Goal: Find specific page/section: Find specific page/section

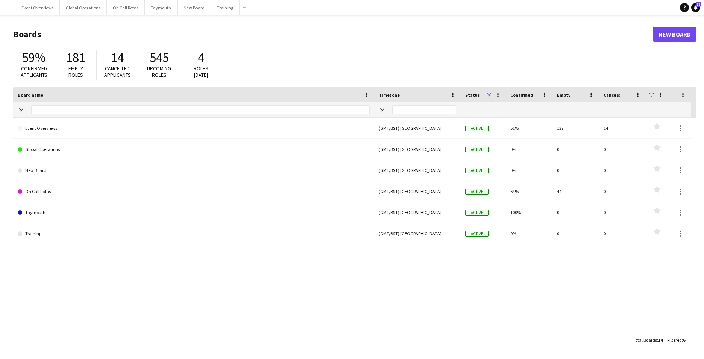
click at [8, 5] on app-icon "Menu" at bounding box center [8, 8] width 6 height 6
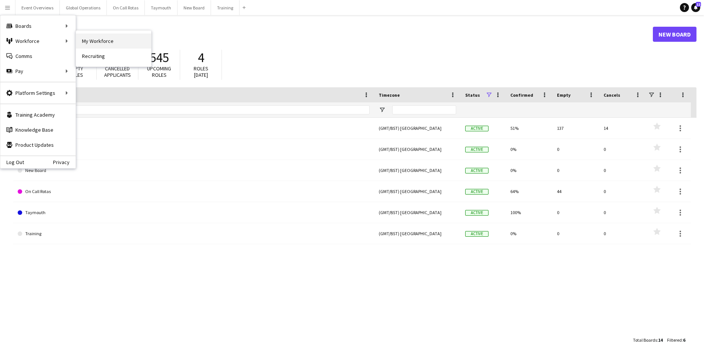
click at [99, 39] on link "My Workforce" at bounding box center [113, 40] width 75 height 15
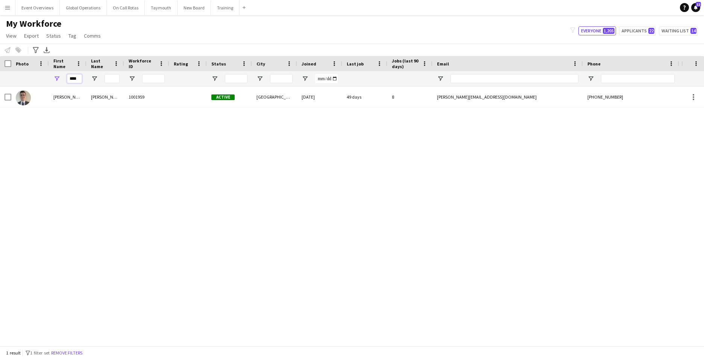
click at [79, 80] on input "****" at bounding box center [74, 78] width 15 height 9
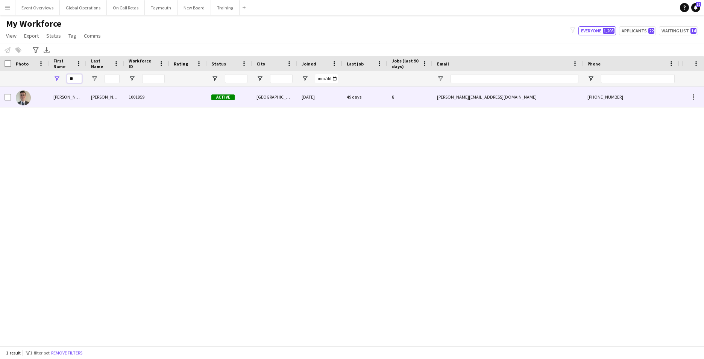
type input "*"
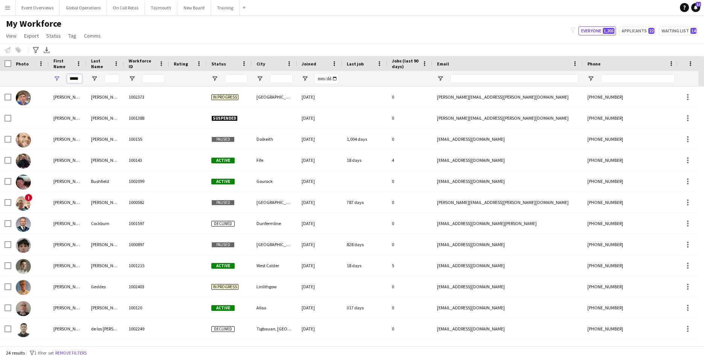
type input "*****"
click at [111, 77] on input "Last Name Filter Input" at bounding box center [112, 78] width 15 height 9
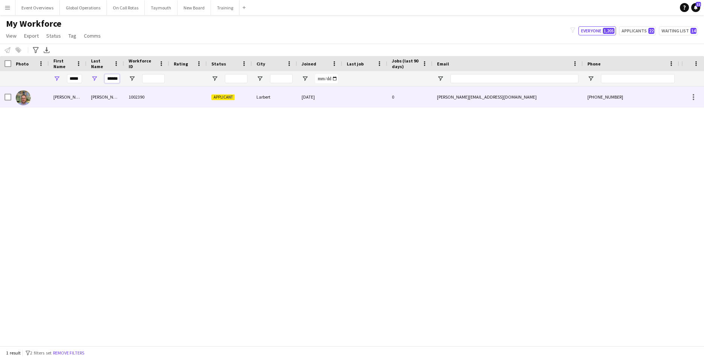
type input "******"
click at [59, 94] on div "[PERSON_NAME]" at bounding box center [68, 96] width 38 height 21
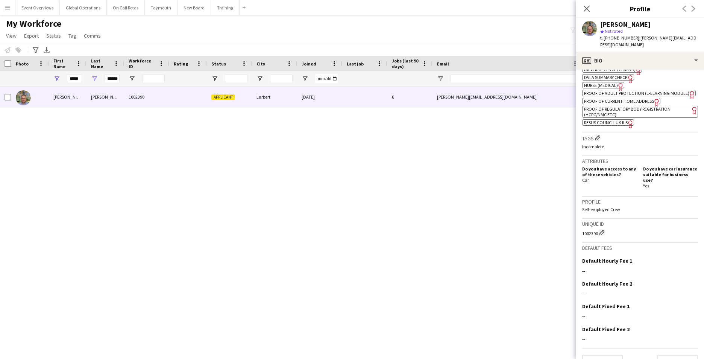
scroll to position [285, 0]
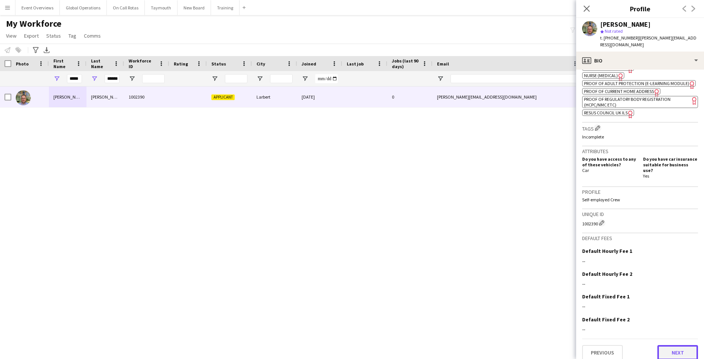
click at [677, 346] on button "Next" at bounding box center [677, 352] width 41 height 15
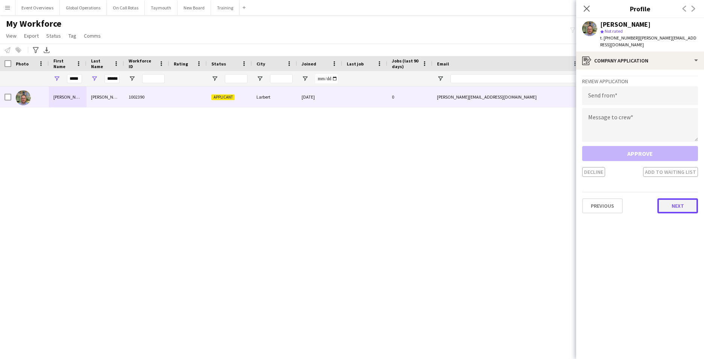
click at [678, 198] on button "Next" at bounding box center [677, 205] width 41 height 15
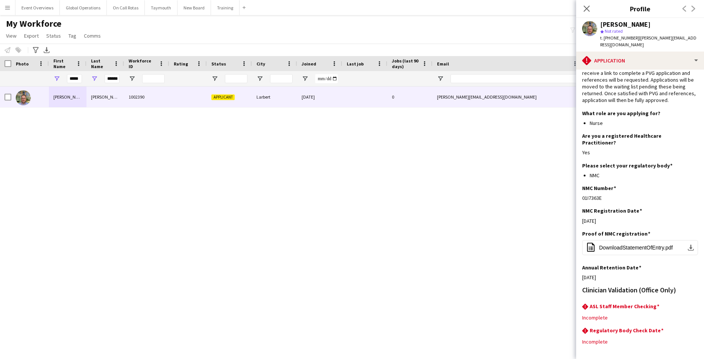
scroll to position [61, 0]
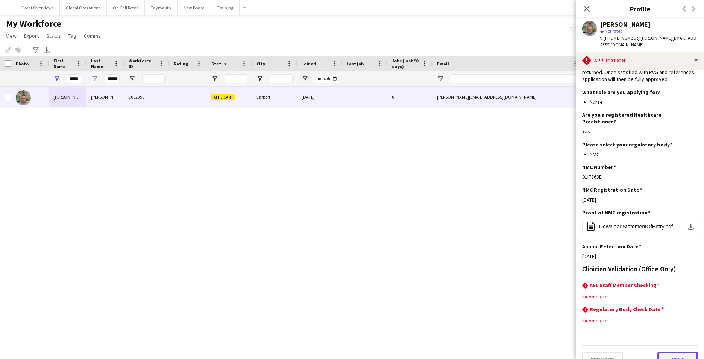
click at [672, 352] on button "Next" at bounding box center [677, 359] width 41 height 15
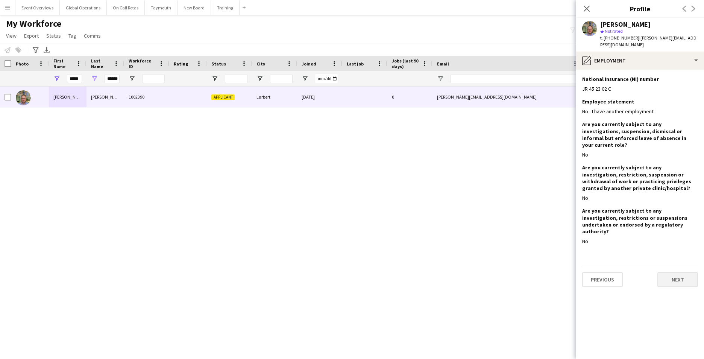
scroll to position [0, 0]
click at [685, 272] on button "Next" at bounding box center [677, 279] width 41 height 15
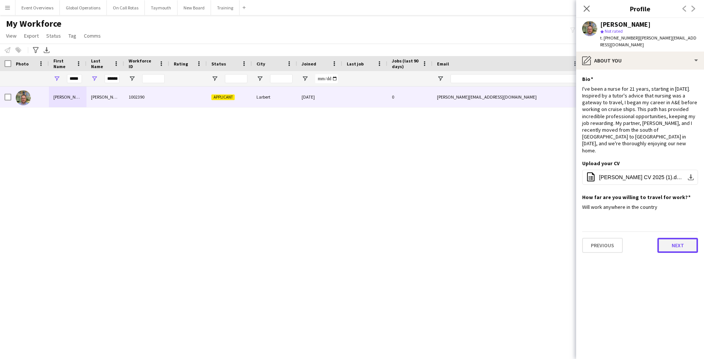
click at [677, 238] on button "Next" at bounding box center [677, 245] width 41 height 15
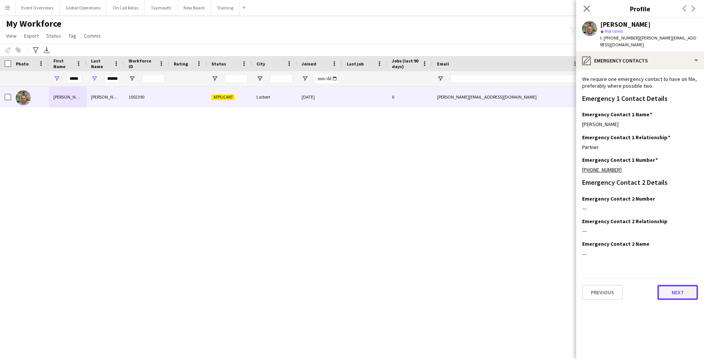
click at [678, 285] on button "Next" at bounding box center [677, 292] width 41 height 15
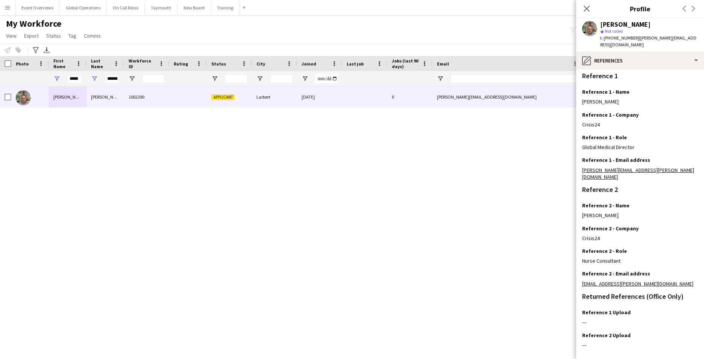
scroll to position [90, 0]
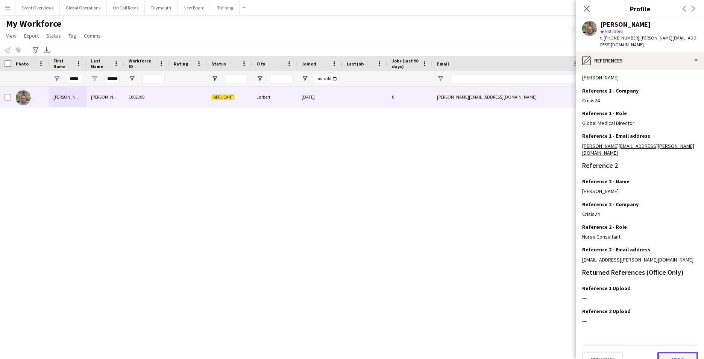
click at [670, 352] on button "Next" at bounding box center [677, 359] width 41 height 15
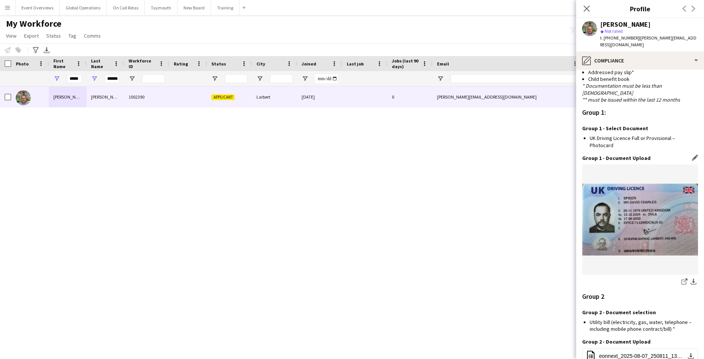
scroll to position [681, 0]
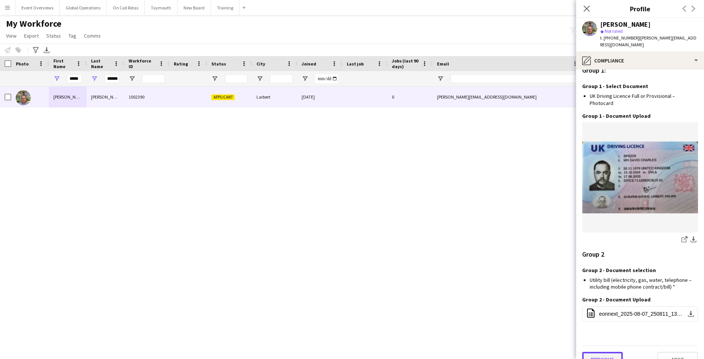
click at [605, 352] on button "Previous" at bounding box center [602, 359] width 41 height 15
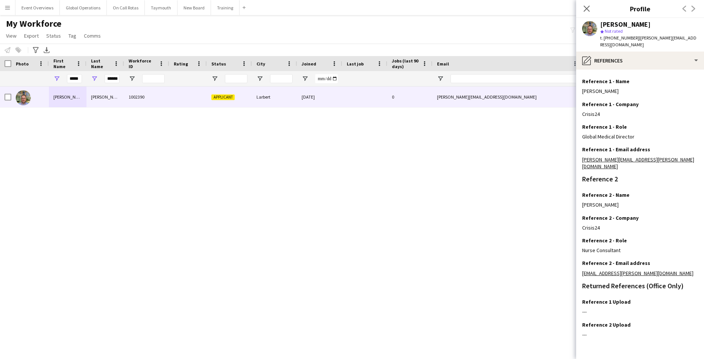
scroll to position [90, 0]
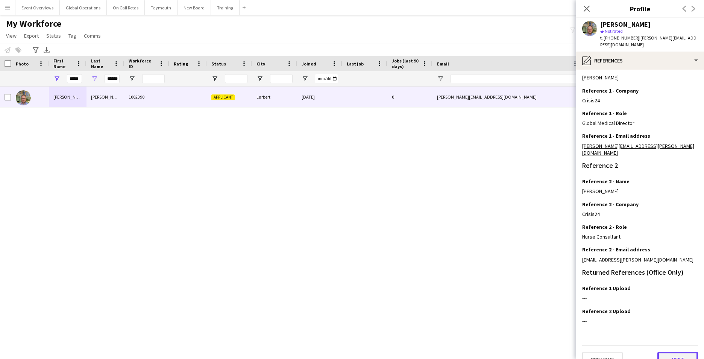
click at [670, 352] on button "Next" at bounding box center [677, 359] width 41 height 15
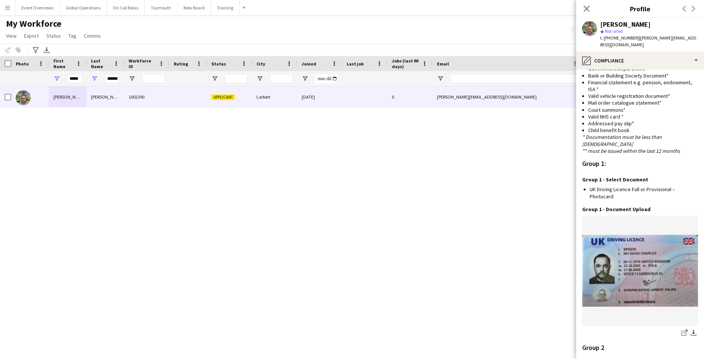
scroll to position [681, 0]
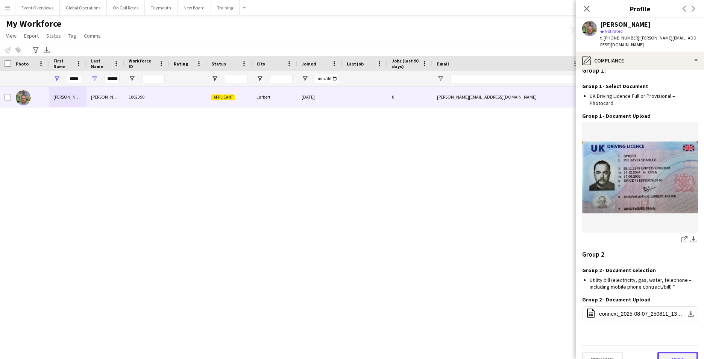
click at [674, 352] on button "Next" at bounding box center [677, 359] width 41 height 15
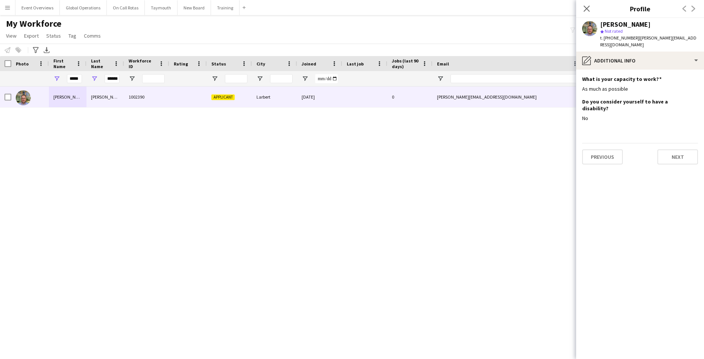
scroll to position [0, 0]
click at [682, 149] on button "Next" at bounding box center [677, 156] width 41 height 15
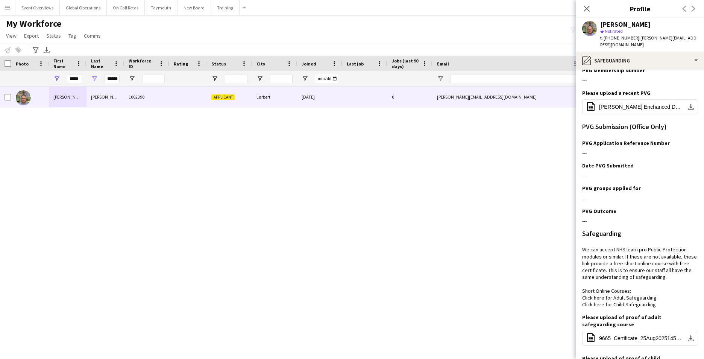
scroll to position [149, 0]
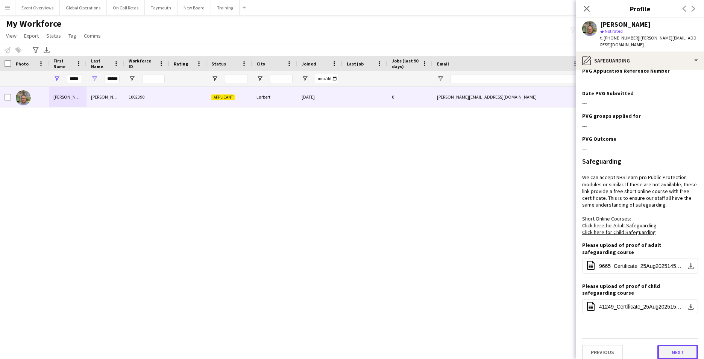
click at [667, 347] on button "Next" at bounding box center [677, 351] width 41 height 15
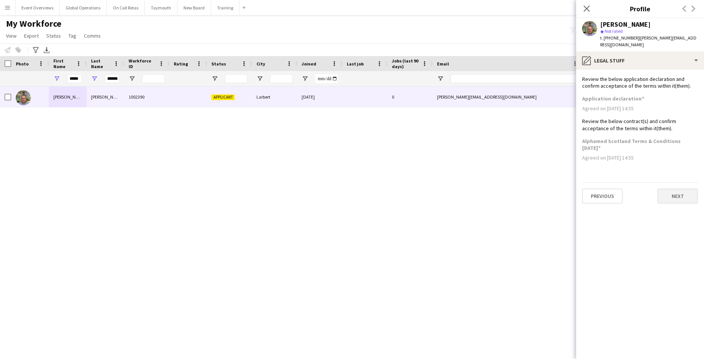
scroll to position [0, 0]
click at [678, 188] on button "Next" at bounding box center [677, 195] width 41 height 15
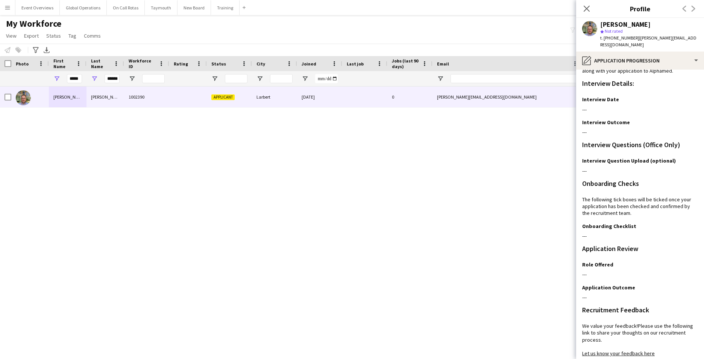
scroll to position [61, 0]
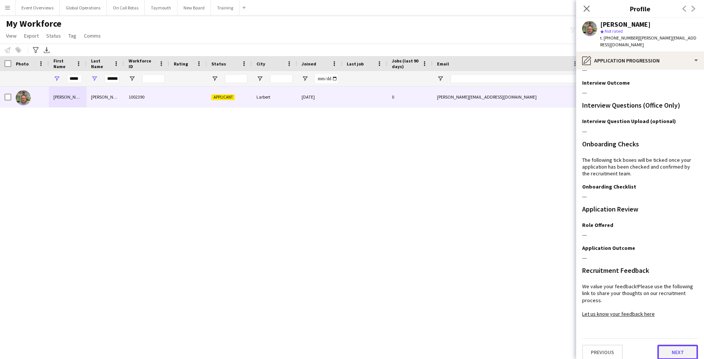
click at [667, 349] on button "Next" at bounding box center [677, 351] width 41 height 15
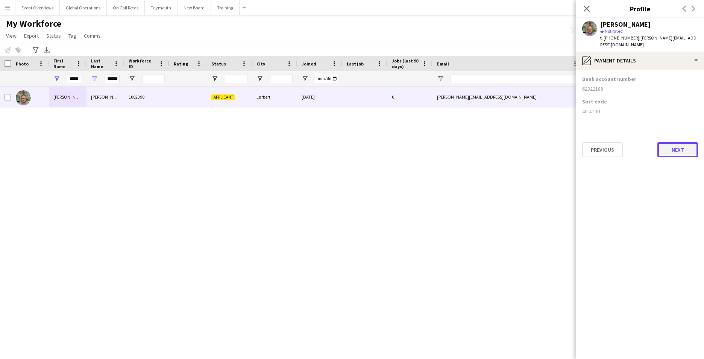
click at [676, 142] on button "Next" at bounding box center [677, 149] width 41 height 15
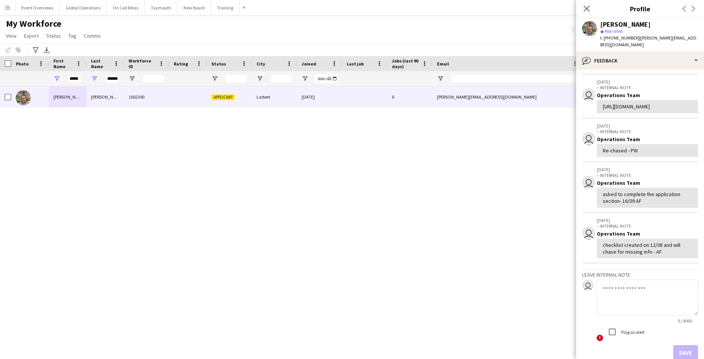
scroll to position [132, 0]
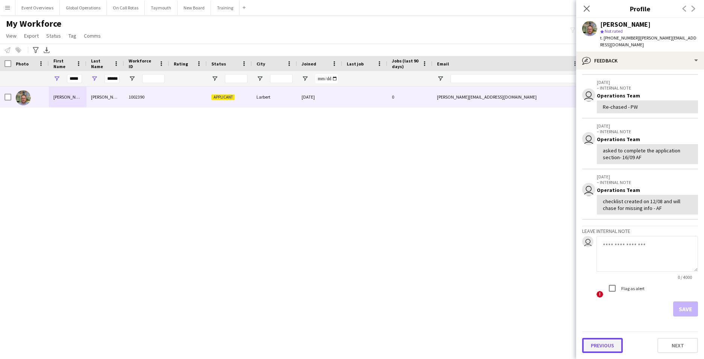
click at [601, 343] on button "Previous" at bounding box center [602, 345] width 41 height 15
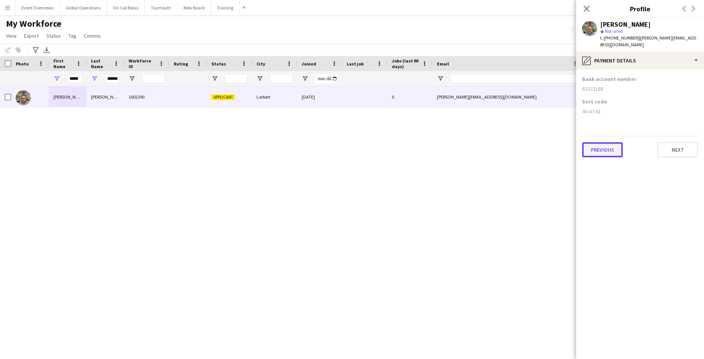
click at [602, 142] on button "Previous" at bounding box center [602, 149] width 41 height 15
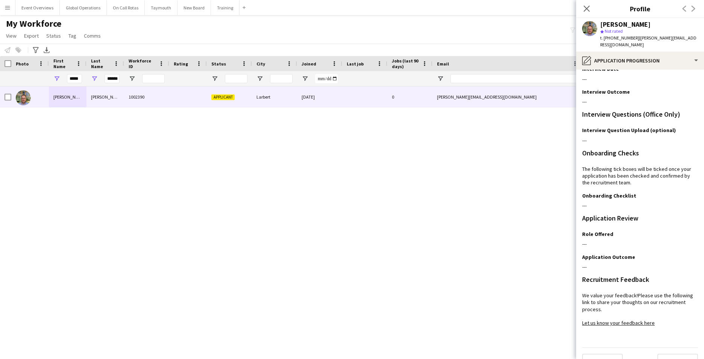
scroll to position [61, 0]
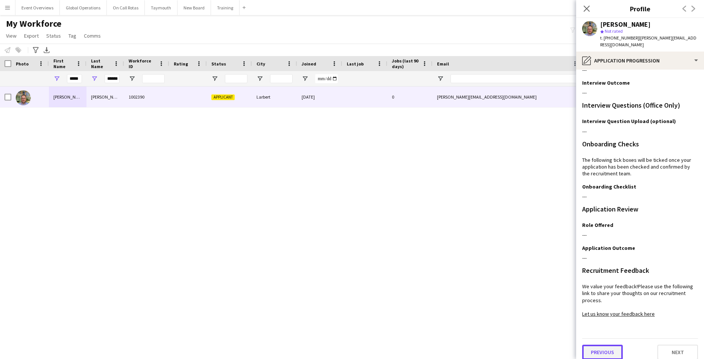
click at [609, 350] on button "Previous" at bounding box center [602, 351] width 41 height 15
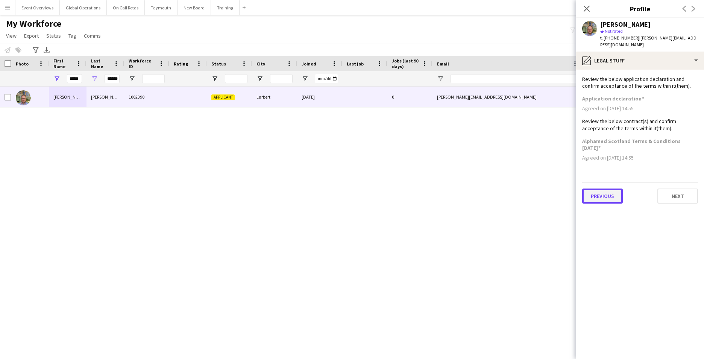
click at [606, 190] on button "Previous" at bounding box center [602, 195] width 41 height 15
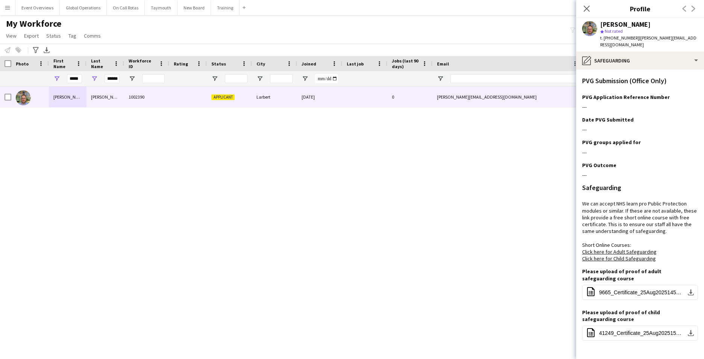
scroll to position [149, 0]
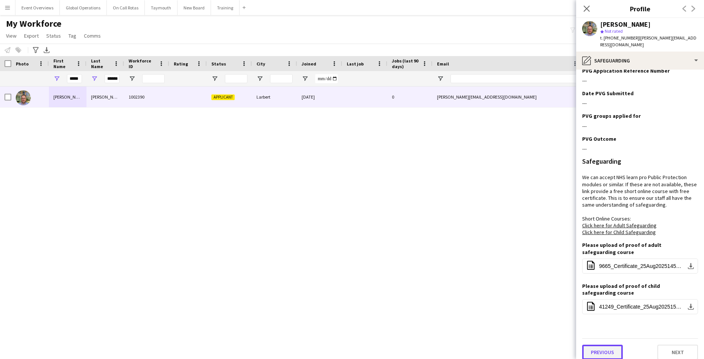
click at [606, 344] on button "Previous" at bounding box center [602, 351] width 41 height 15
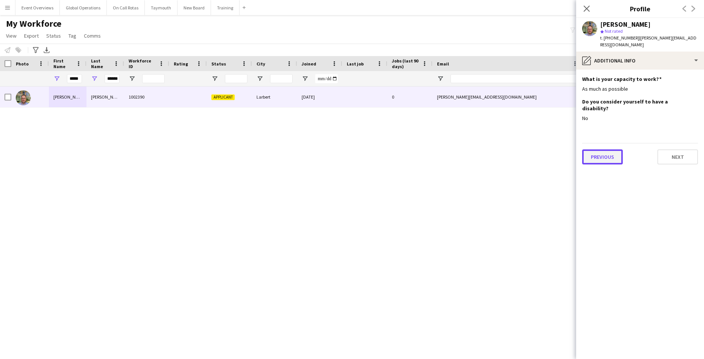
click at [601, 149] on button "Previous" at bounding box center [602, 156] width 41 height 15
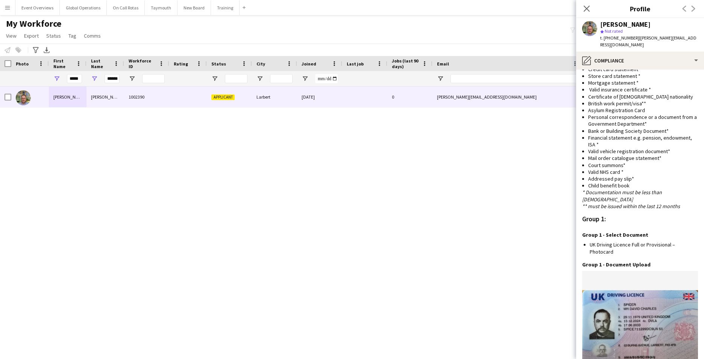
scroll to position [677, 0]
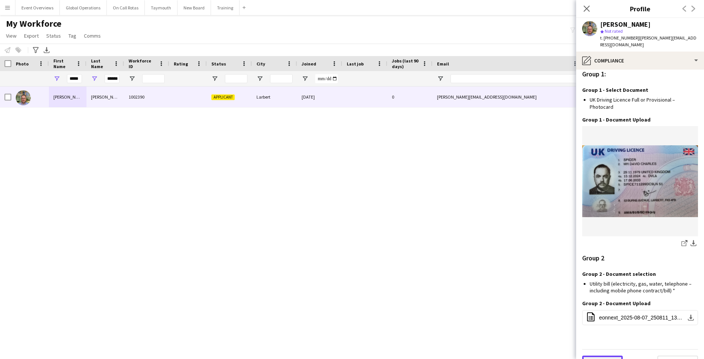
click at [606, 355] on button "Previous" at bounding box center [602, 362] width 41 height 15
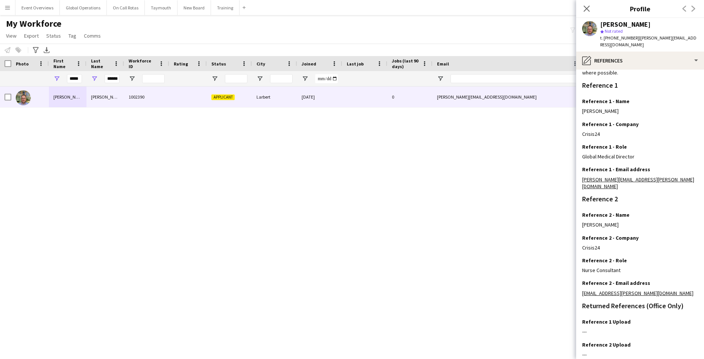
scroll to position [90, 0]
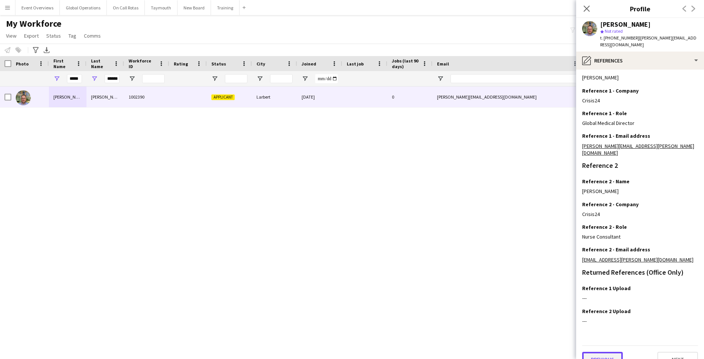
click at [605, 352] on button "Previous" at bounding box center [602, 359] width 41 height 15
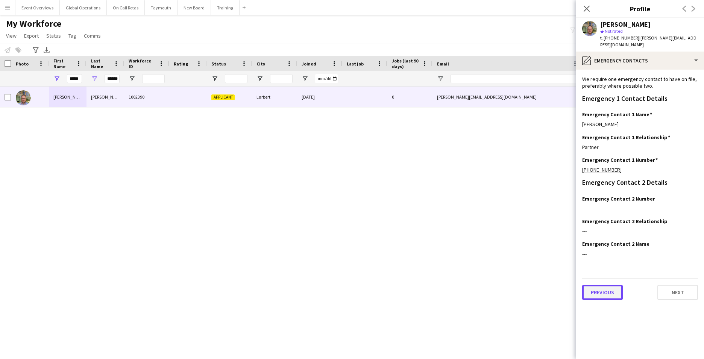
click at [605, 285] on button "Previous" at bounding box center [602, 292] width 41 height 15
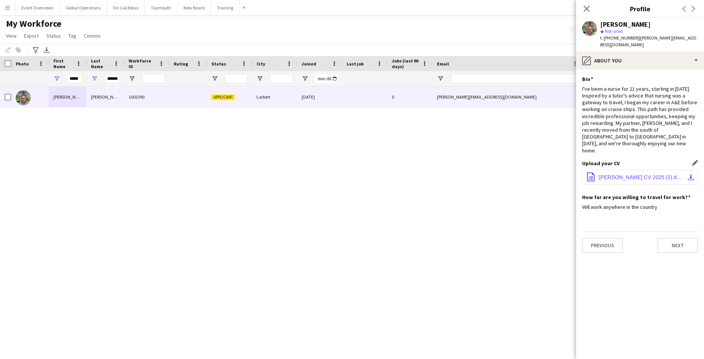
click at [618, 174] on span "[PERSON_NAME] CV 2025 (1).docx" at bounding box center [641, 177] width 85 height 6
click at [610, 174] on span "[PERSON_NAME] CV 2025 (1).docx" at bounding box center [641, 177] width 85 height 6
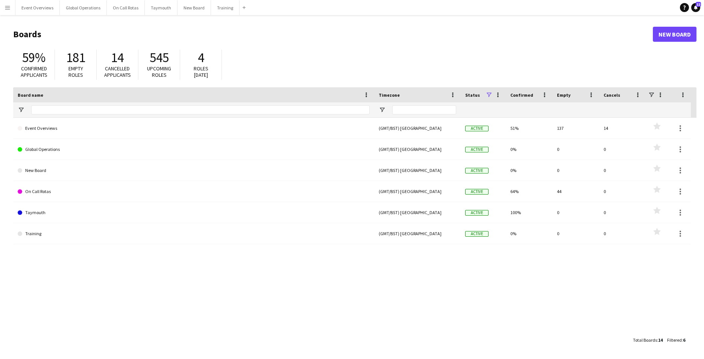
click at [8, 5] on app-icon "Menu" at bounding box center [8, 8] width 6 height 6
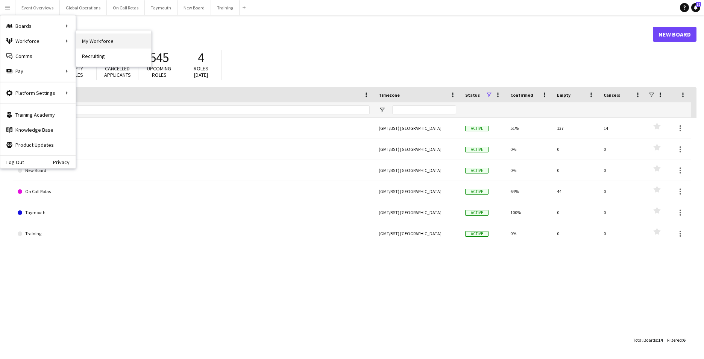
click at [99, 43] on link "My Workforce" at bounding box center [113, 40] width 75 height 15
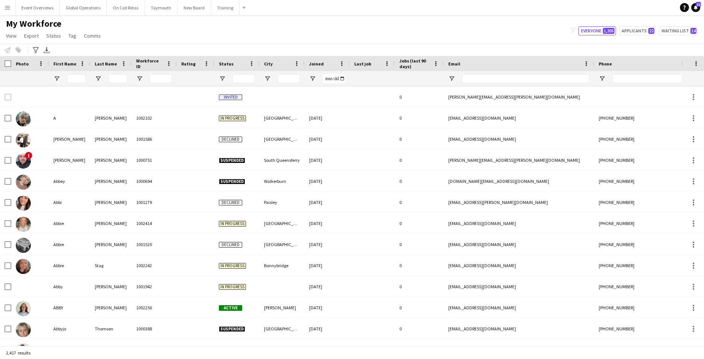
type input "*****"
type input "******"
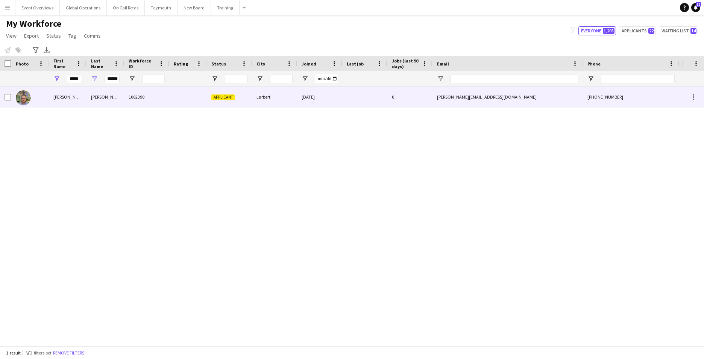
drag, startPoint x: 492, startPoint y: 97, endPoint x: 435, endPoint y: 93, distance: 56.9
click at [448, 95] on div "[PERSON_NAME][EMAIL_ADDRESS][DOMAIN_NAME]" at bounding box center [507, 96] width 150 height 21
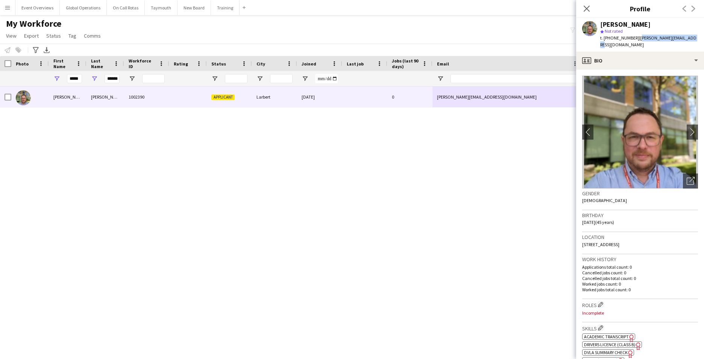
drag, startPoint x: 690, startPoint y: 38, endPoint x: 637, endPoint y: 40, distance: 53.1
click at [637, 40] on div "David Spicer star Not rated t. +447545565064 | david.spicer79@gmail.com" at bounding box center [640, 34] width 128 height 33
copy span "[PERSON_NAME][EMAIL_ADDRESS][DOMAIN_NAME]"
click at [585, 8] on icon "Close pop-in" at bounding box center [586, 8] width 7 height 7
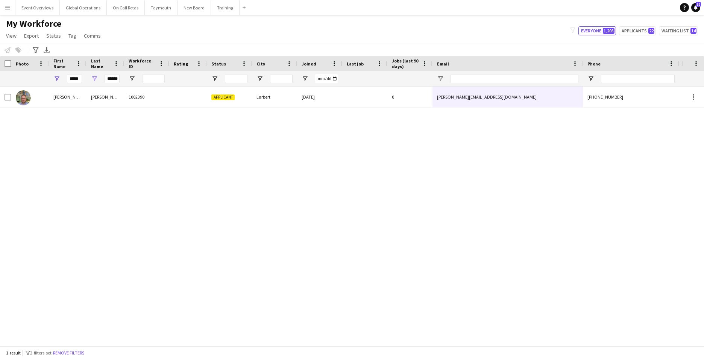
click at [5, 4] on button "Menu" at bounding box center [7, 7] width 15 height 15
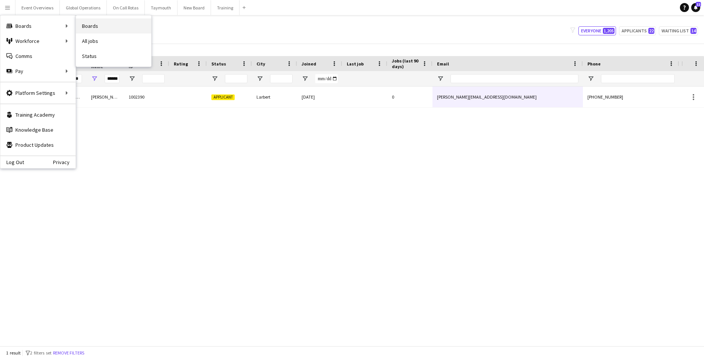
click at [99, 29] on link "Boards" at bounding box center [113, 25] width 75 height 15
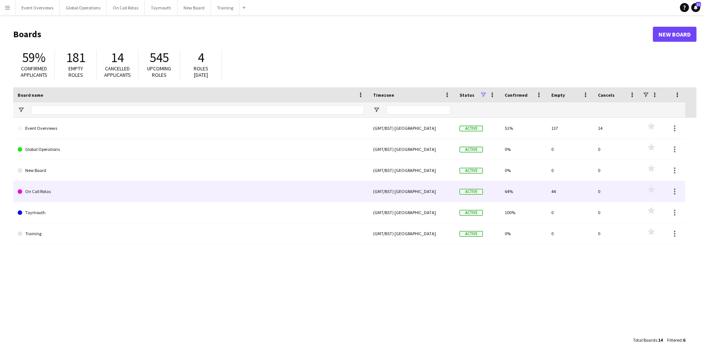
click at [46, 189] on link "On Call Rotas" at bounding box center [191, 191] width 346 height 21
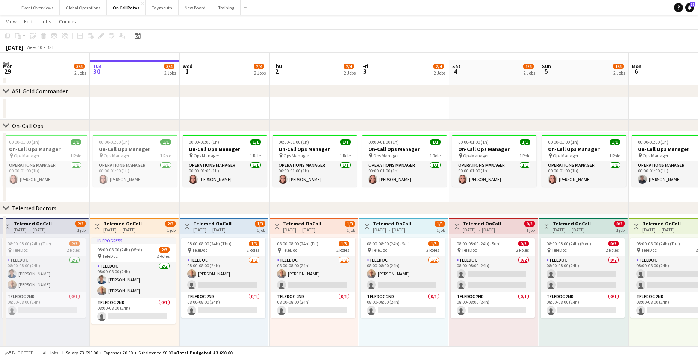
scroll to position [29, 0]
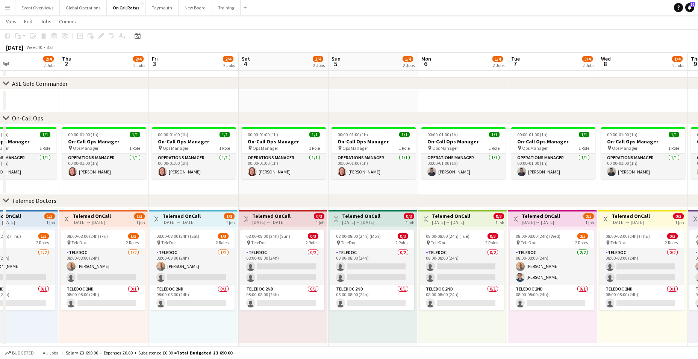
drag, startPoint x: 517, startPoint y: 326, endPoint x: 306, endPoint y: 343, distance: 211.6
click at [306, 343] on app-calendar-viewport "Sun 28 1/4 2 Jobs Mon 29 3/4 2 Jobs Tue 30 3/4 2 Jobs Wed 1 2/4 2 Jobs Thu 2 2/…" at bounding box center [349, 173] width 698 height 346
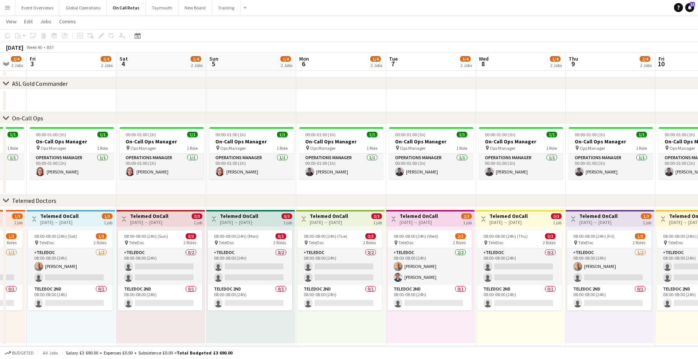
drag, startPoint x: 505, startPoint y: 325, endPoint x: 308, endPoint y: 332, distance: 197.9
click at [308, 332] on app-calendar-viewport "Tue 30 3/4 2 Jobs Wed 1 2/4 2 Jobs Thu 2 2/4 2 Jobs Fri 3 2/4 2 Jobs Sat 4 1/4 …" at bounding box center [349, 173] width 698 height 346
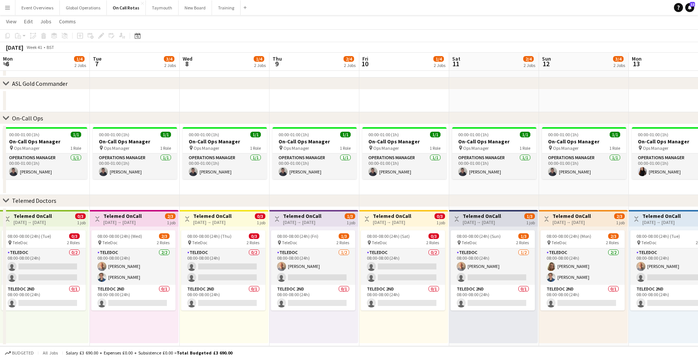
drag, startPoint x: 523, startPoint y: 319, endPoint x: 317, endPoint y: 321, distance: 206.5
click at [317, 321] on app-calendar-viewport "Fri 3 2/4 2 Jobs Sat 4 1/4 2 Jobs Sun 5 1/4 2 Jobs Mon 6 1/4 2 Jobs Tue 7 3/4 2…" at bounding box center [349, 173] width 698 height 346
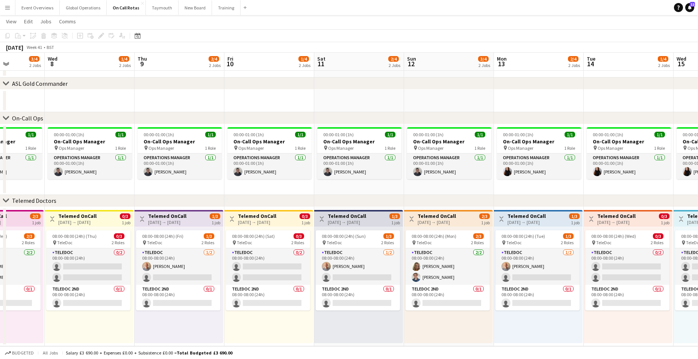
drag, startPoint x: 441, startPoint y: 321, endPoint x: 362, endPoint y: 323, distance: 79.4
click at [362, 323] on app-calendar-viewport "Sat 4 1/4 2 Jobs Sun 5 1/4 2 Jobs Mon 6 1/4 2 Jobs Tue 7 3/4 2 Jobs Wed 8 1/4 2…" at bounding box center [349, 173] width 698 height 346
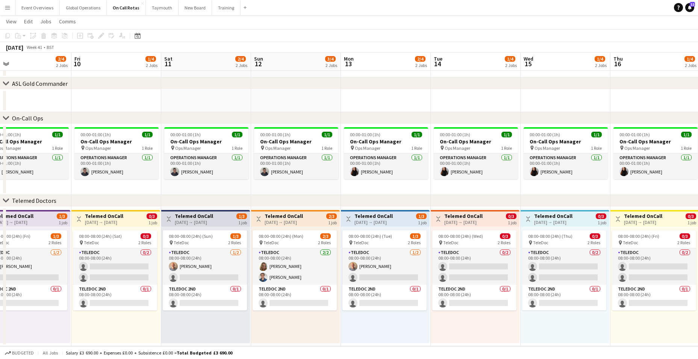
drag, startPoint x: 507, startPoint y: 322, endPoint x: 353, endPoint y: 329, distance: 153.2
click at [353, 329] on app-calendar-viewport "Mon 6 1/4 2 Jobs Tue 7 3/4 2 Jobs Wed 8 1/4 2 Jobs Thu 9 2/4 2 Jobs Fri 10 1/4 …" at bounding box center [349, 173] width 698 height 346
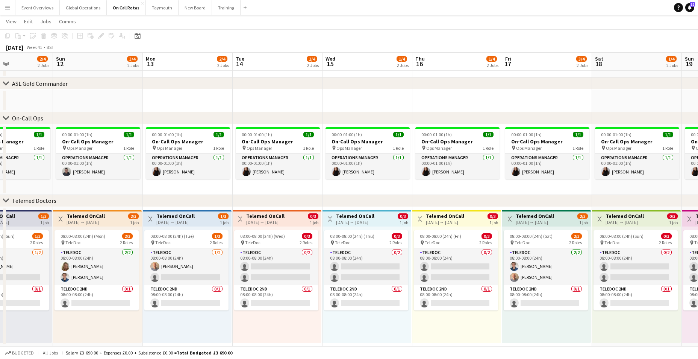
drag, startPoint x: 518, startPoint y: 320, endPoint x: 320, endPoint y: 325, distance: 198.6
click at [320, 325] on app-calendar-viewport "Wed 8 1/4 2 Jobs Thu 9 2/4 2 Jobs Fri 10 1/4 2 Jobs Sat 11 2/4 2 Jobs Sun 12 3/…" at bounding box center [349, 173] width 698 height 346
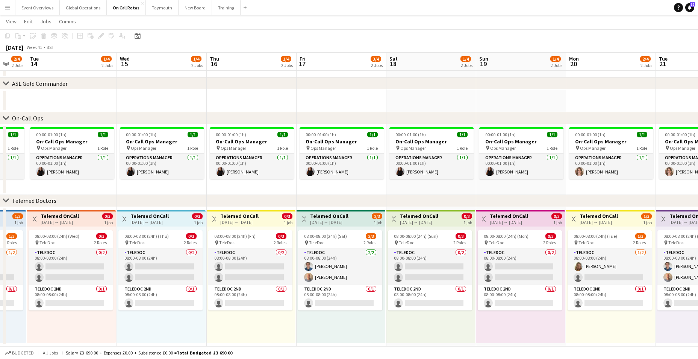
drag, startPoint x: 454, startPoint y: 316, endPoint x: 356, endPoint y: 324, distance: 97.7
click at [337, 324] on app-calendar-viewport "Sat 11 2/4 2 Jobs Sun 12 3/4 2 Jobs Mon 13 2/4 2 Jobs Tue 14 1/4 2 Jobs Wed 15 …" at bounding box center [349, 173] width 698 height 346
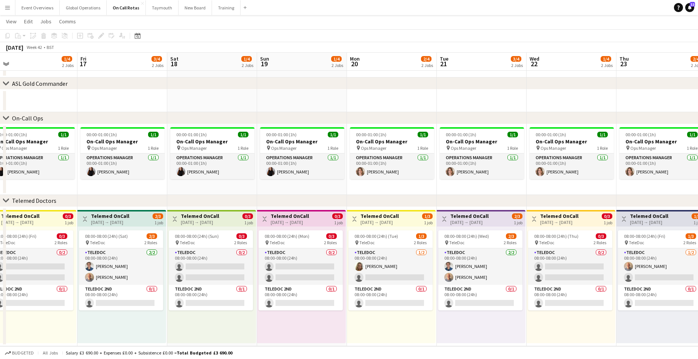
drag, startPoint x: 475, startPoint y: 319, endPoint x: 398, endPoint y: 326, distance: 77.4
click at [368, 324] on app-calendar-viewport "Mon 13 2/4 2 Jobs Tue 14 1/4 2 Jobs Wed 15 1/4 2 Jobs Thu 16 1/4 2 Jobs Fri 17 …" at bounding box center [349, 173] width 698 height 346
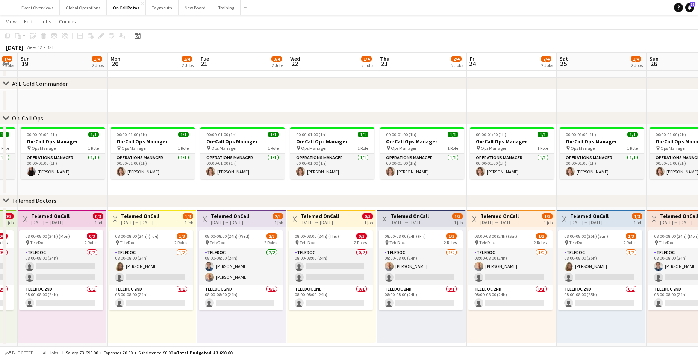
drag, startPoint x: 575, startPoint y: 328, endPoint x: 336, endPoint y: 331, distance: 239.2
click at [336, 331] on app-calendar-viewport "Thu 16 1/4 2 Jobs Fri 17 3/4 2 Jobs Sat 18 1/4 2 Jobs Sun 19 1/4 2 Jobs Mon 20 …" at bounding box center [349, 173] width 698 height 346
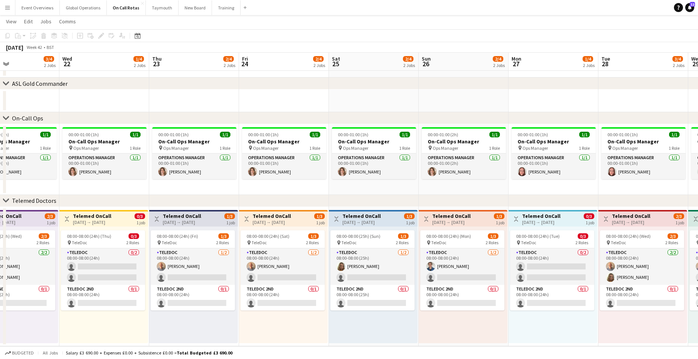
drag, startPoint x: 481, startPoint y: 333, endPoint x: 360, endPoint y: 331, distance: 121.1
click at [346, 330] on app-calendar-viewport "Sat 18 1/4 2 Jobs Sun 19 1/4 2 Jobs Mon 20 2/4 2 Jobs Tue 21 3/4 2 Jobs Wed 22 …" at bounding box center [349, 173] width 698 height 346
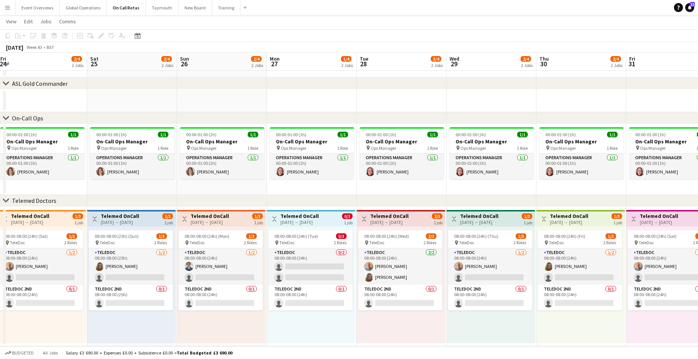
drag, startPoint x: 577, startPoint y: 331, endPoint x: 359, endPoint y: 332, distance: 218.1
click at [335, 335] on app-calendar-viewport "Tue 21 3/4 2 Jobs Wed 22 1/4 2 Jobs Thu 23 2/4 2 Jobs Fri 24 2/4 2 Jobs Sat 25 …" at bounding box center [349, 173] width 698 height 346
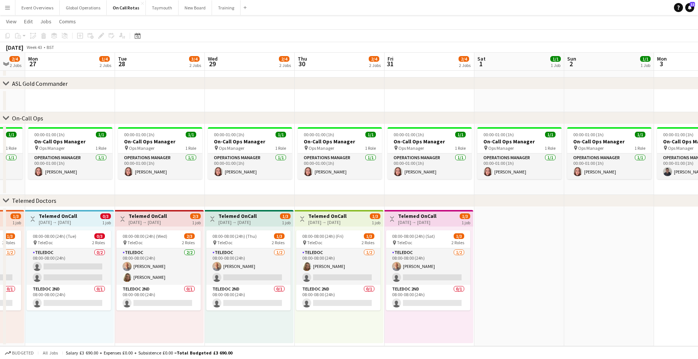
drag, startPoint x: 477, startPoint y: 335, endPoint x: 323, endPoint y: 338, distance: 154.2
click at [322, 338] on app-calendar-viewport "Fri 24 2/4 2 Jobs Sat 25 2/4 2 Jobs Sun 26 2/4 2 Jobs Mon 27 1/4 2 Jobs Tue 28 …" at bounding box center [349, 173] width 698 height 346
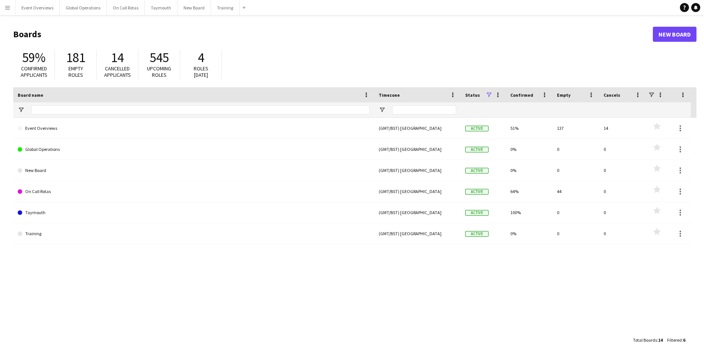
click at [8, 6] on app-icon "Menu" at bounding box center [8, 8] width 6 height 6
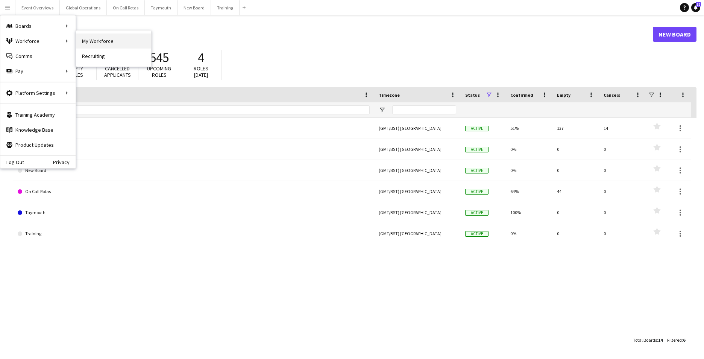
click at [103, 38] on link "My Workforce" at bounding box center [113, 40] width 75 height 15
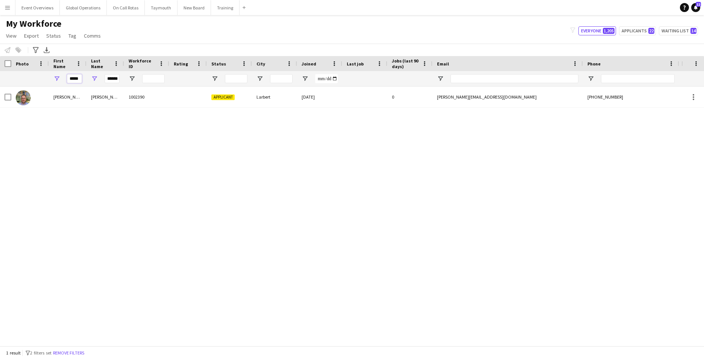
click at [81, 81] on input "*****" at bounding box center [74, 78] width 15 height 9
type input "*"
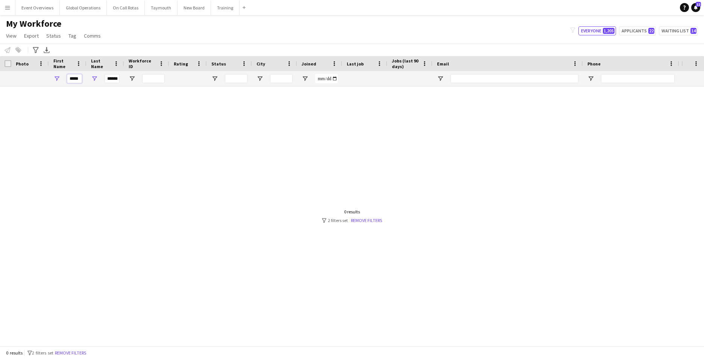
type input "*****"
click at [118, 80] on input "******" at bounding box center [112, 78] width 15 height 9
type input "*"
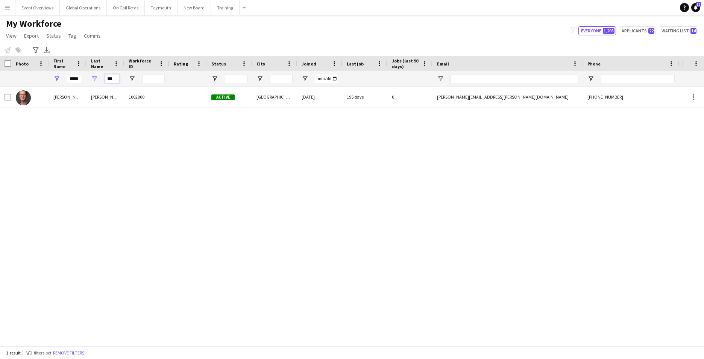
type input "***"
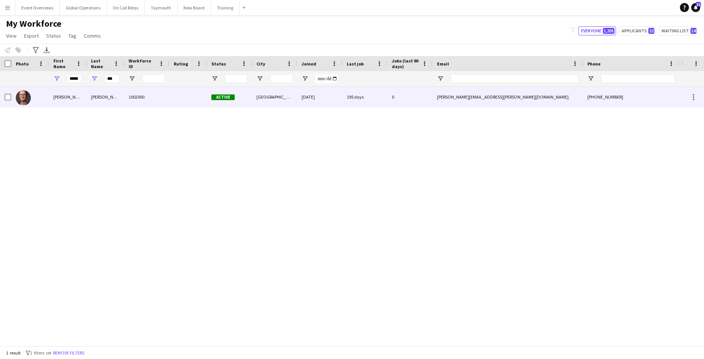
click at [64, 95] on div "Susie" at bounding box center [68, 96] width 38 height 21
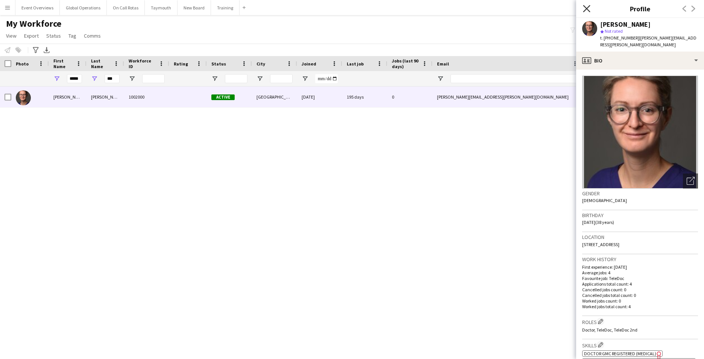
click at [586, 8] on icon "Close pop-in" at bounding box center [586, 8] width 7 height 7
